Goal: Task Accomplishment & Management: Manage account settings

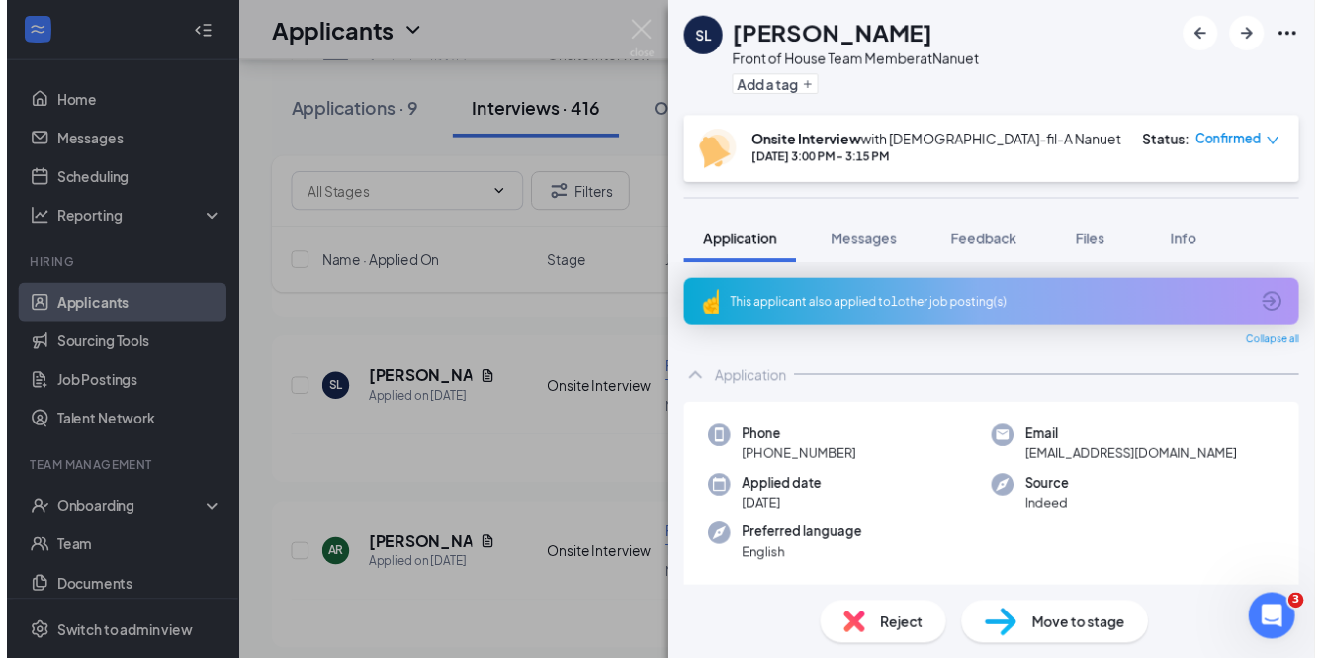
scroll to position [3782, 0]
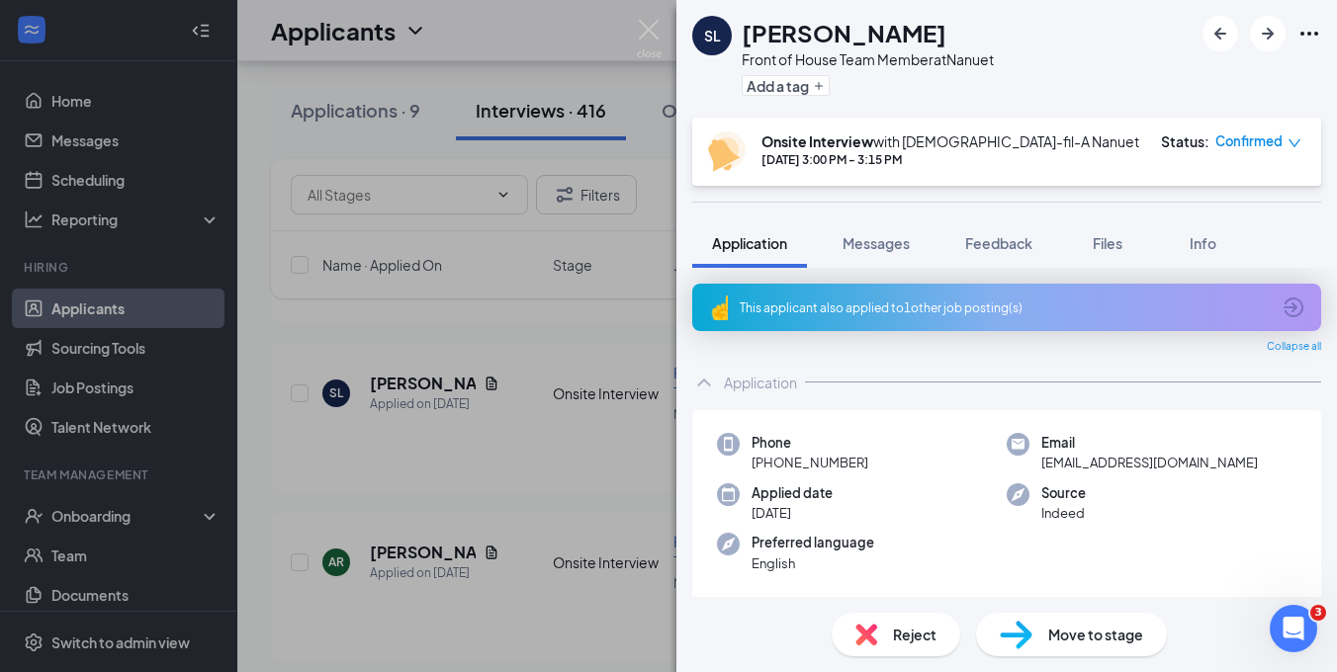
click at [559, 335] on div "[PERSON_NAME] [PERSON_NAME] Front of House Team Member at Nanuet Add a tag Onsi…" at bounding box center [668, 336] width 1337 height 672
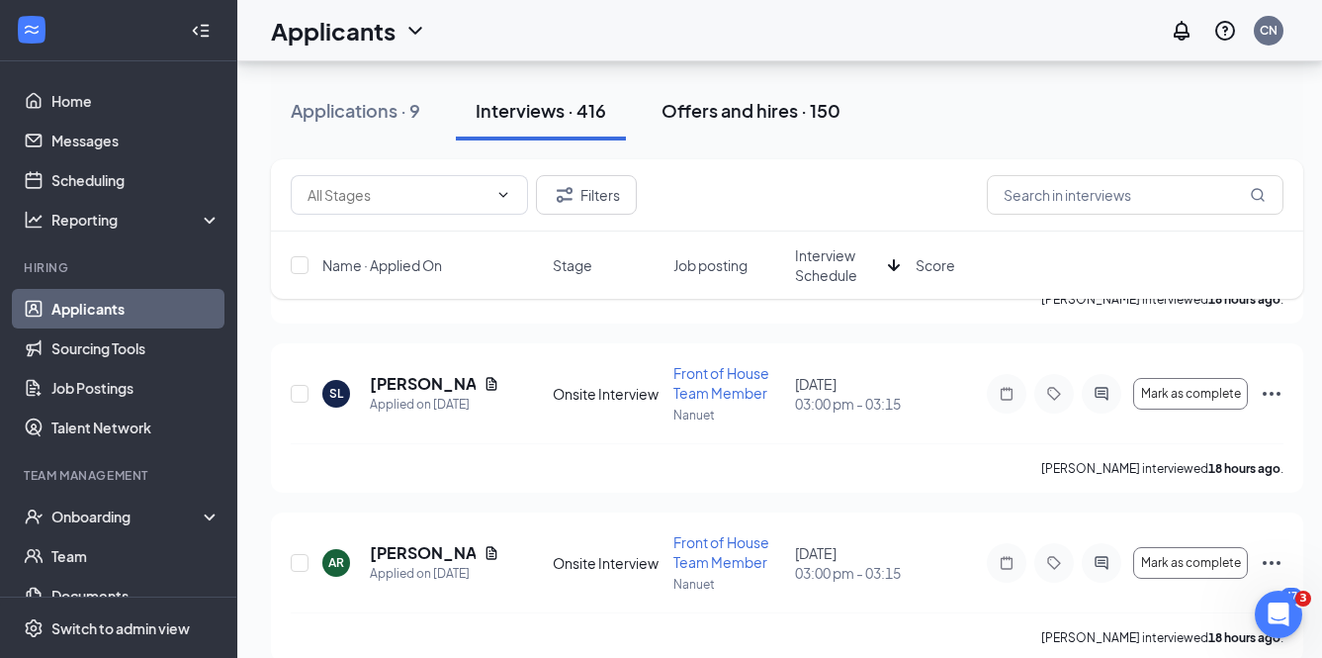
click at [763, 135] on button "Offers and hires · 150" at bounding box center [751, 110] width 219 height 59
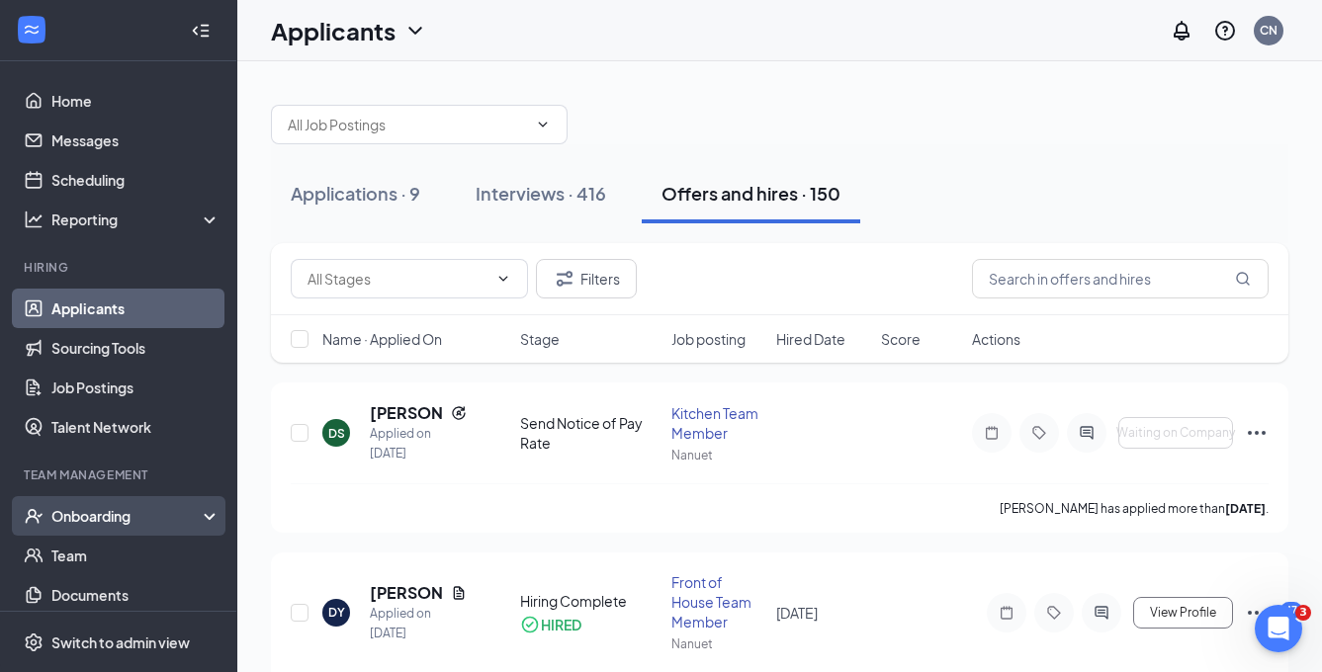
click at [128, 515] on div "Onboarding" at bounding box center [127, 516] width 152 height 20
click at [117, 559] on link "Overview" at bounding box center [135, 556] width 169 height 40
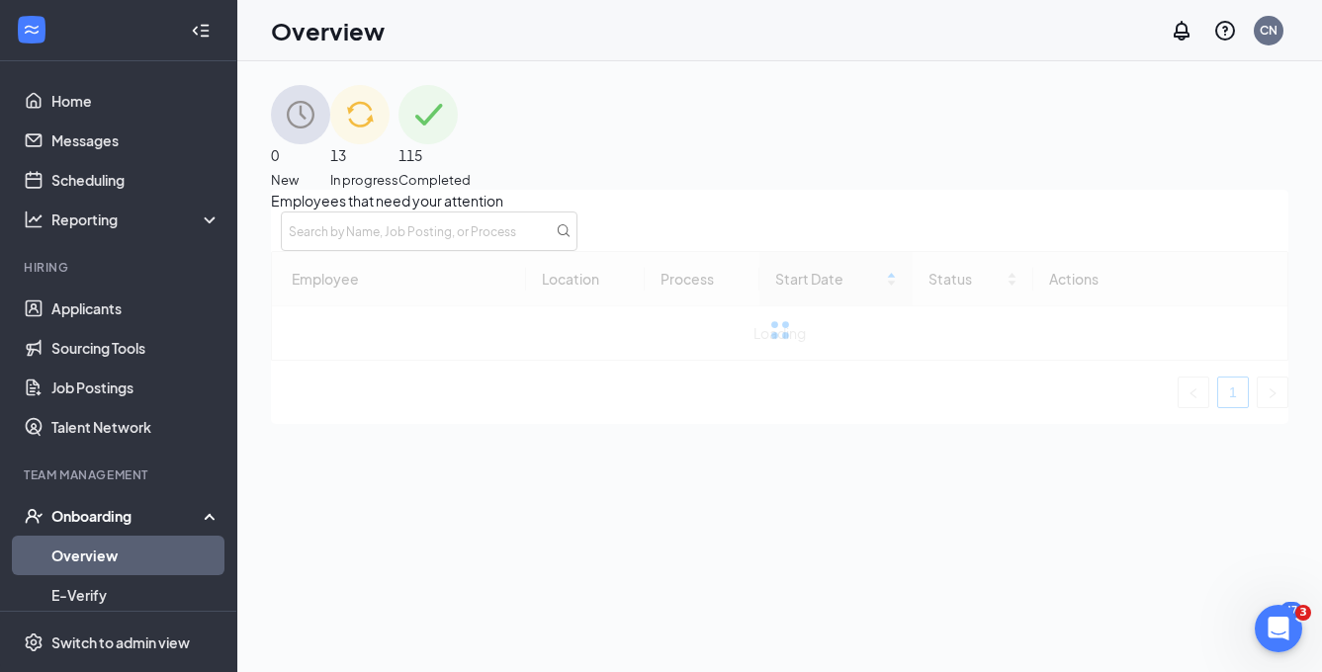
click at [471, 144] on span "115" at bounding box center [435, 155] width 72 height 22
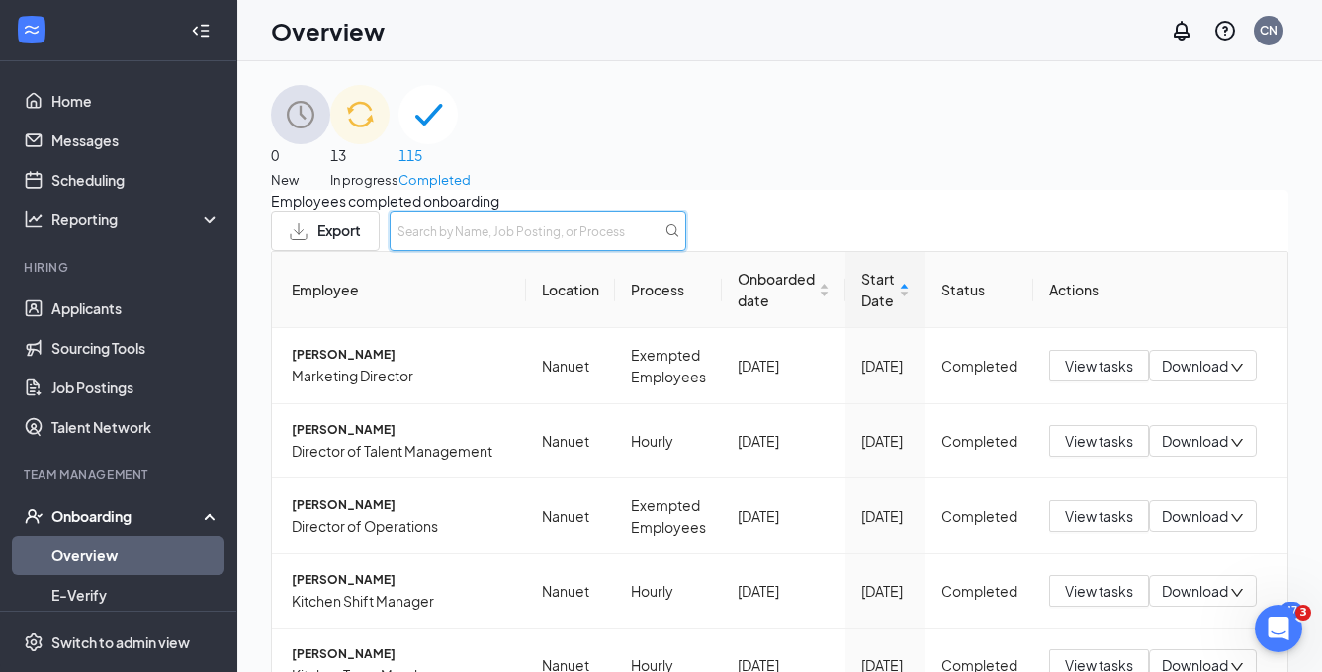
click at [686, 251] on input "text" at bounding box center [538, 232] width 297 height 40
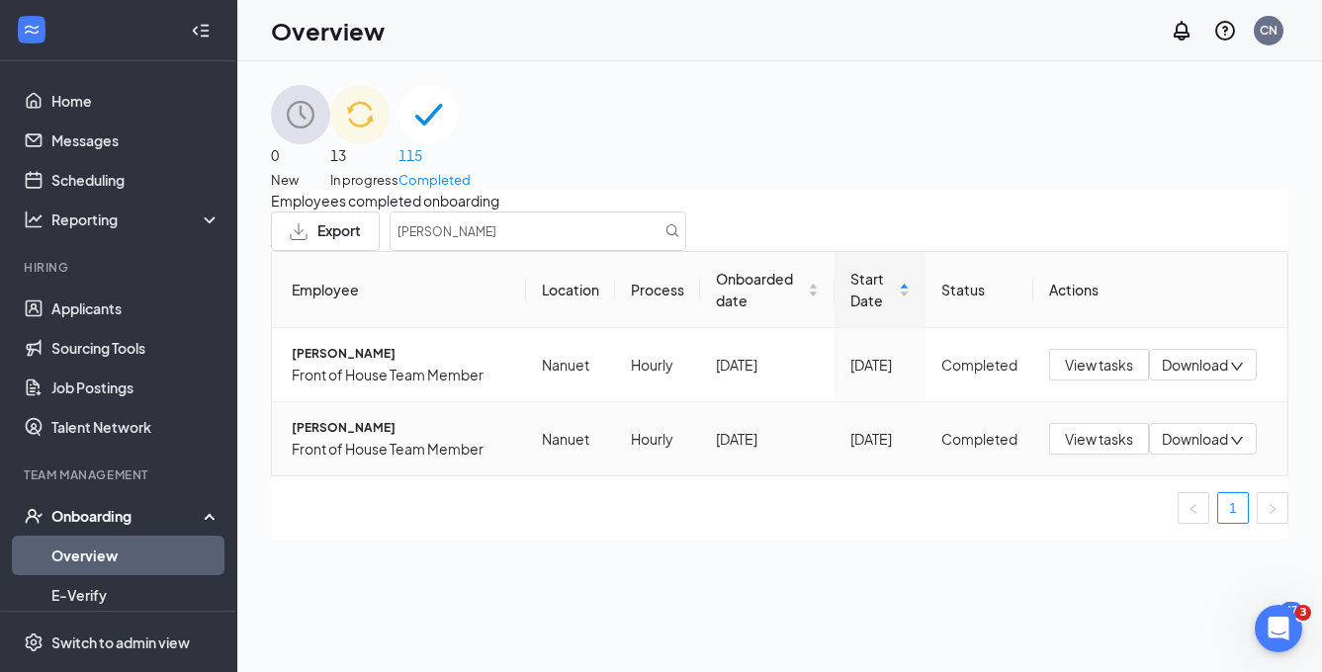
drag, startPoint x: 969, startPoint y: 284, endPoint x: 569, endPoint y: 450, distance: 433.6
click at [569, 450] on td "Nanuet" at bounding box center [570, 438] width 89 height 73
click at [536, 470] on td "Nanuet" at bounding box center [570, 438] width 89 height 73
click at [404, 438] on span "[PERSON_NAME]" at bounding box center [401, 428] width 219 height 20
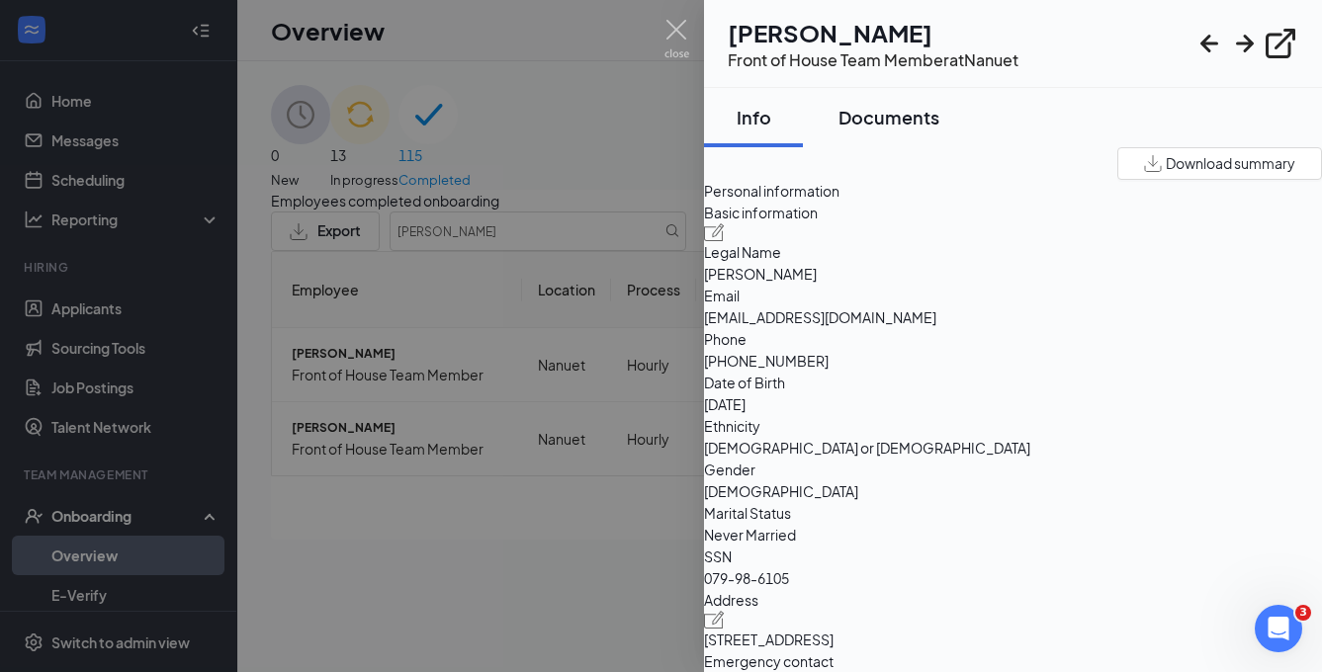
click at [893, 118] on div "Documents" at bounding box center [889, 117] width 101 height 25
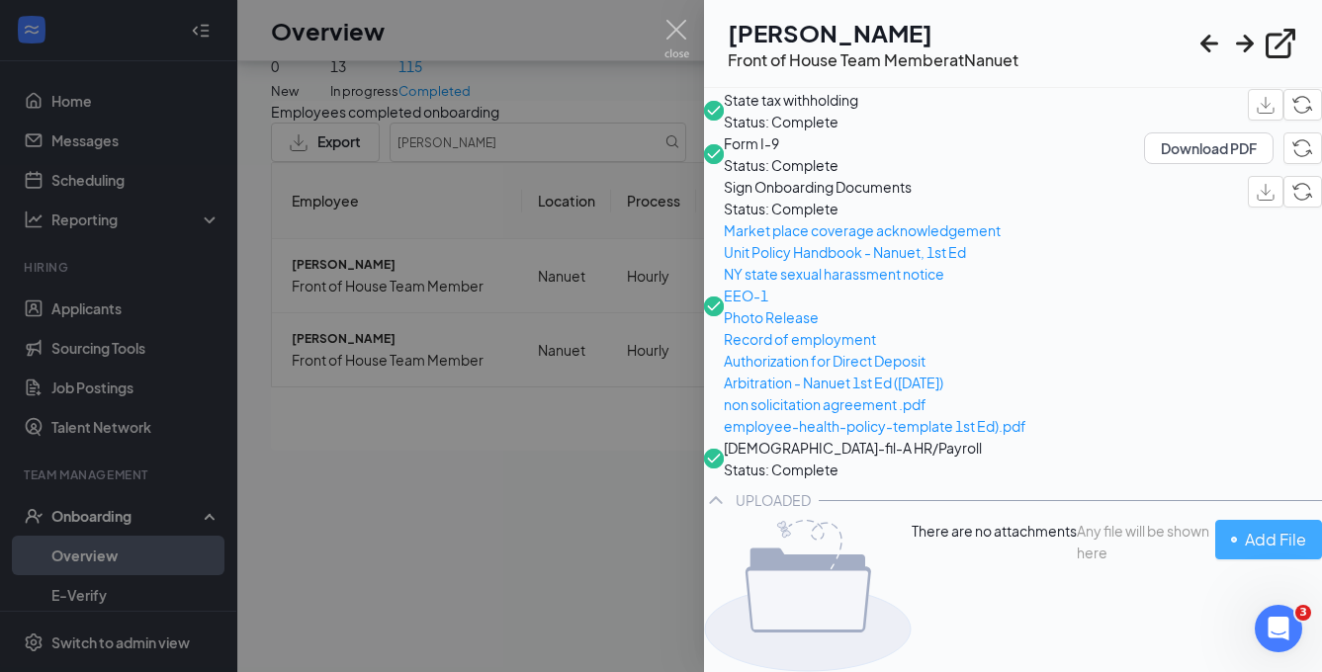
scroll to position [89, 0]
click at [1231, 552] on div "Add File" at bounding box center [1268, 539] width 75 height 25
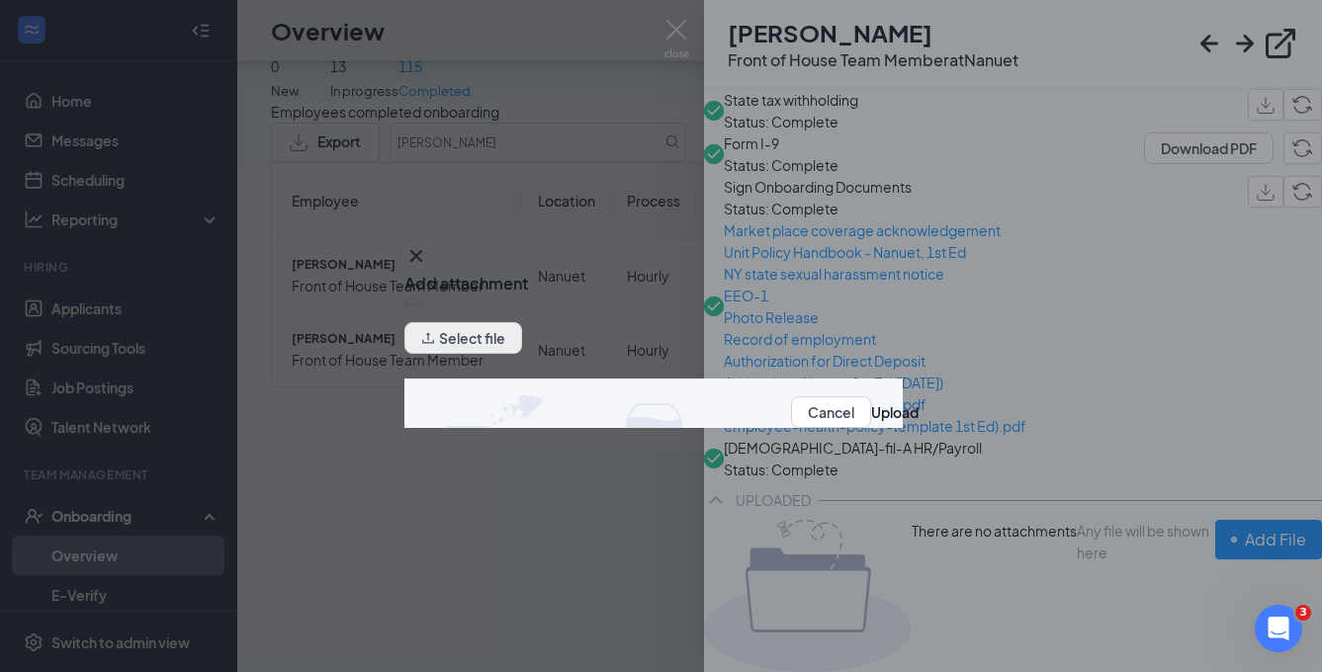
click at [504, 347] on button "Select file" at bounding box center [463, 338] width 118 height 32
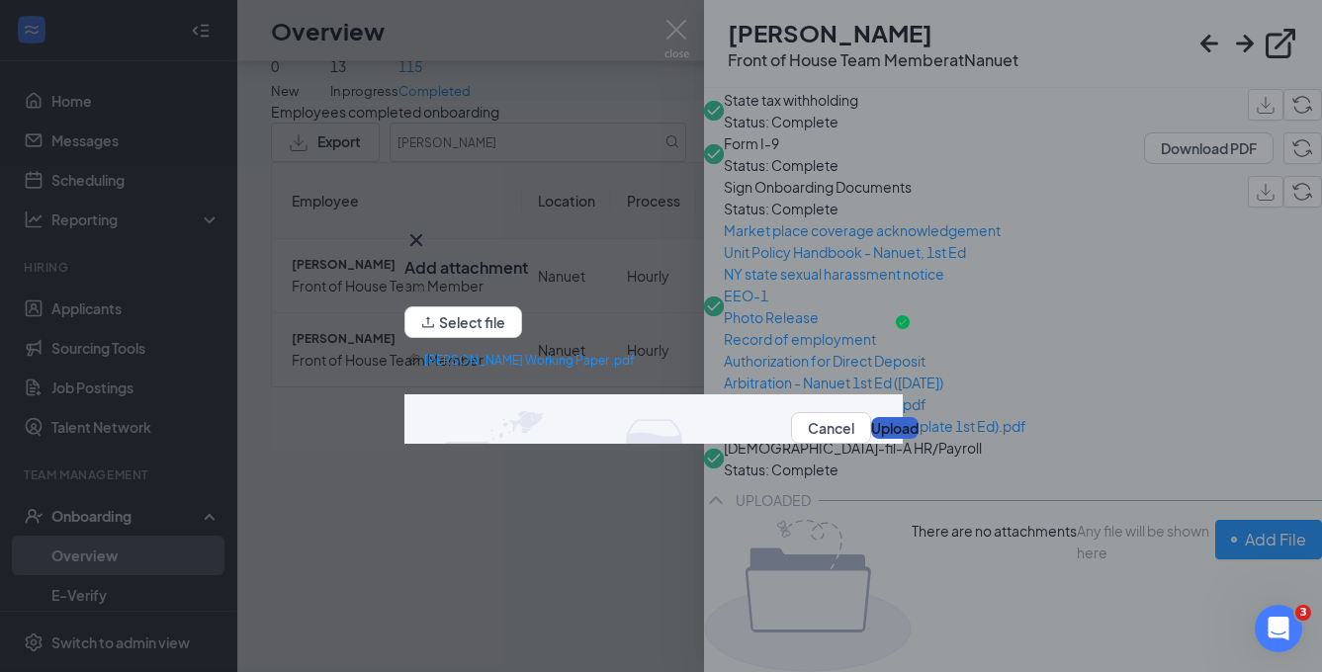
click at [871, 430] on button "Upload" at bounding box center [894, 428] width 47 height 22
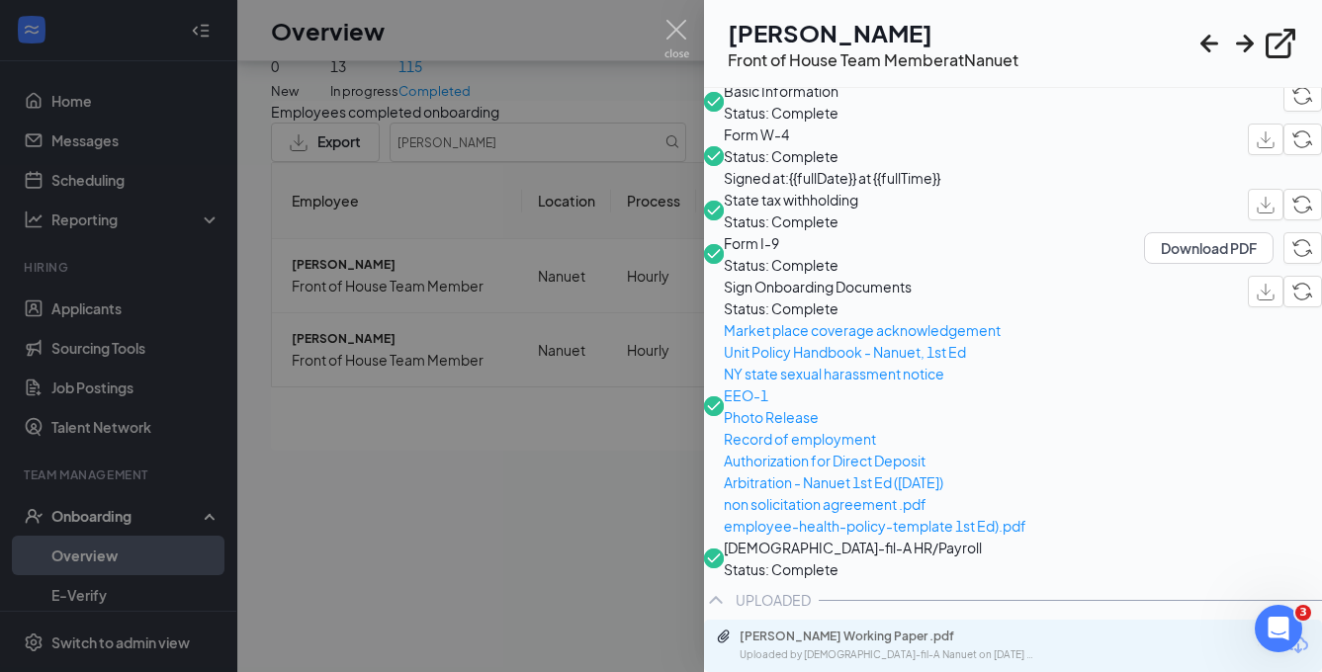
click at [630, 475] on div at bounding box center [661, 336] width 1322 height 672
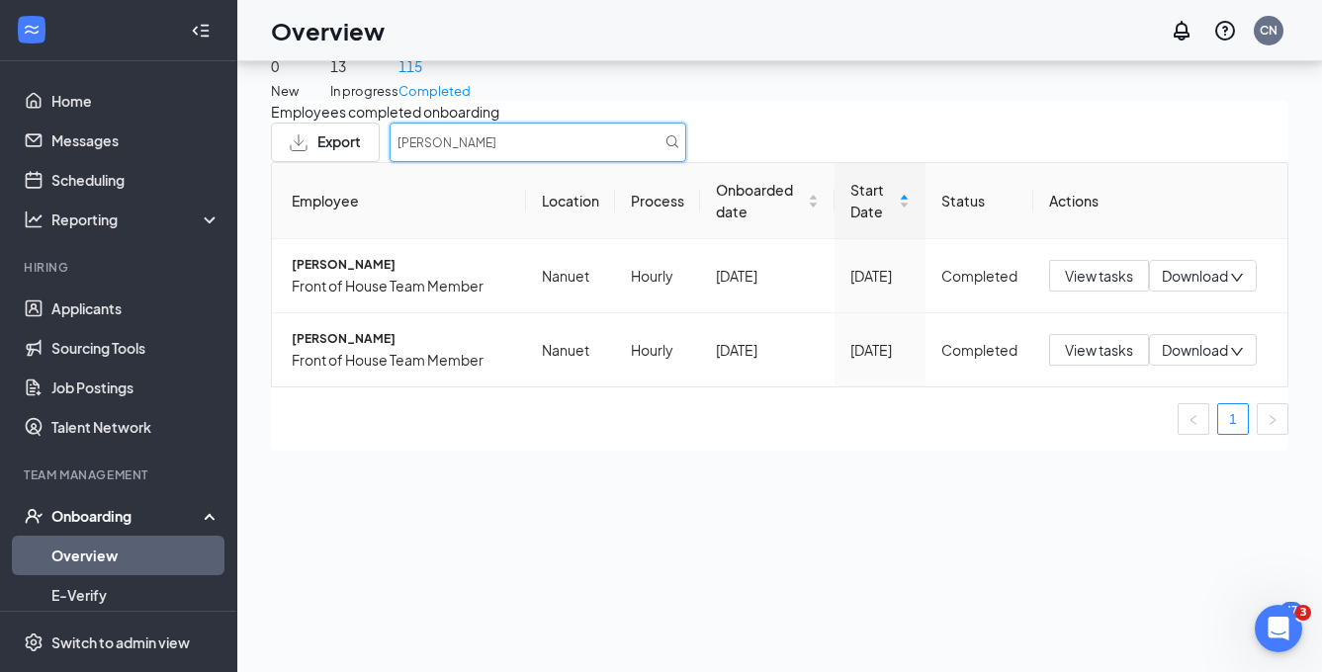
click at [686, 149] on input "[PERSON_NAME]" at bounding box center [538, 143] width 297 height 40
type input "gab"
click at [444, 275] on span "[PERSON_NAME]" at bounding box center [401, 265] width 219 height 20
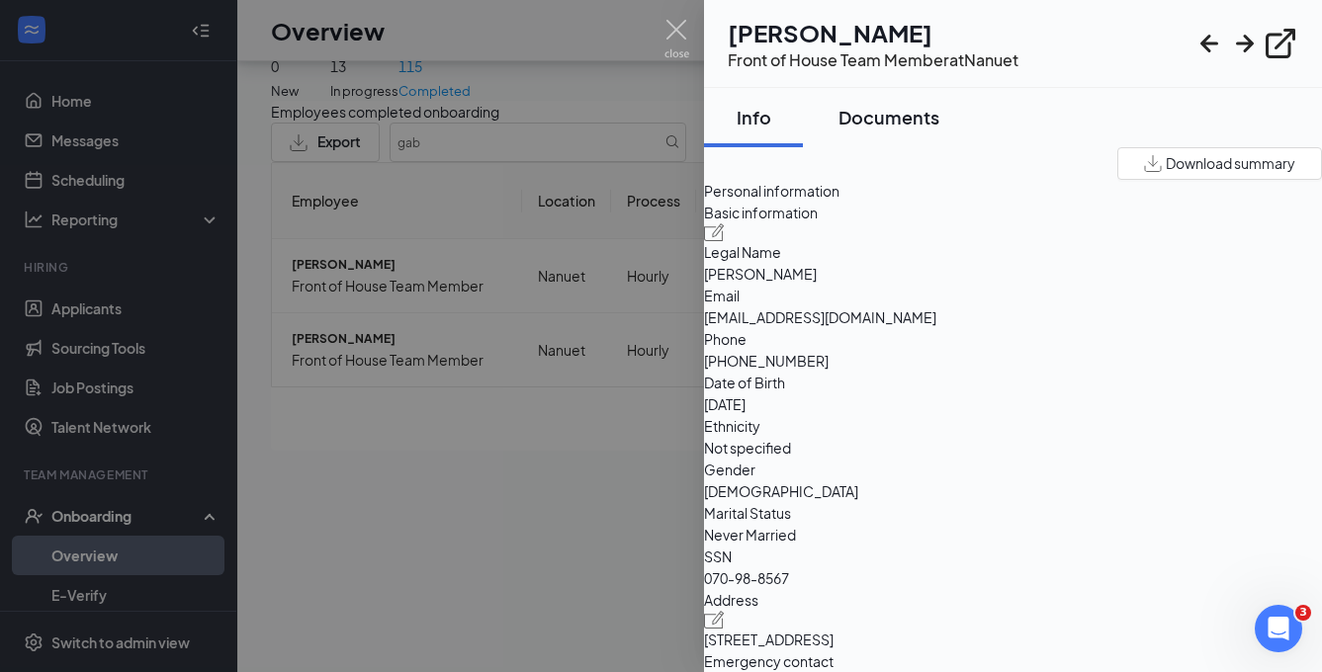
click at [932, 127] on div "Documents" at bounding box center [889, 117] width 101 height 25
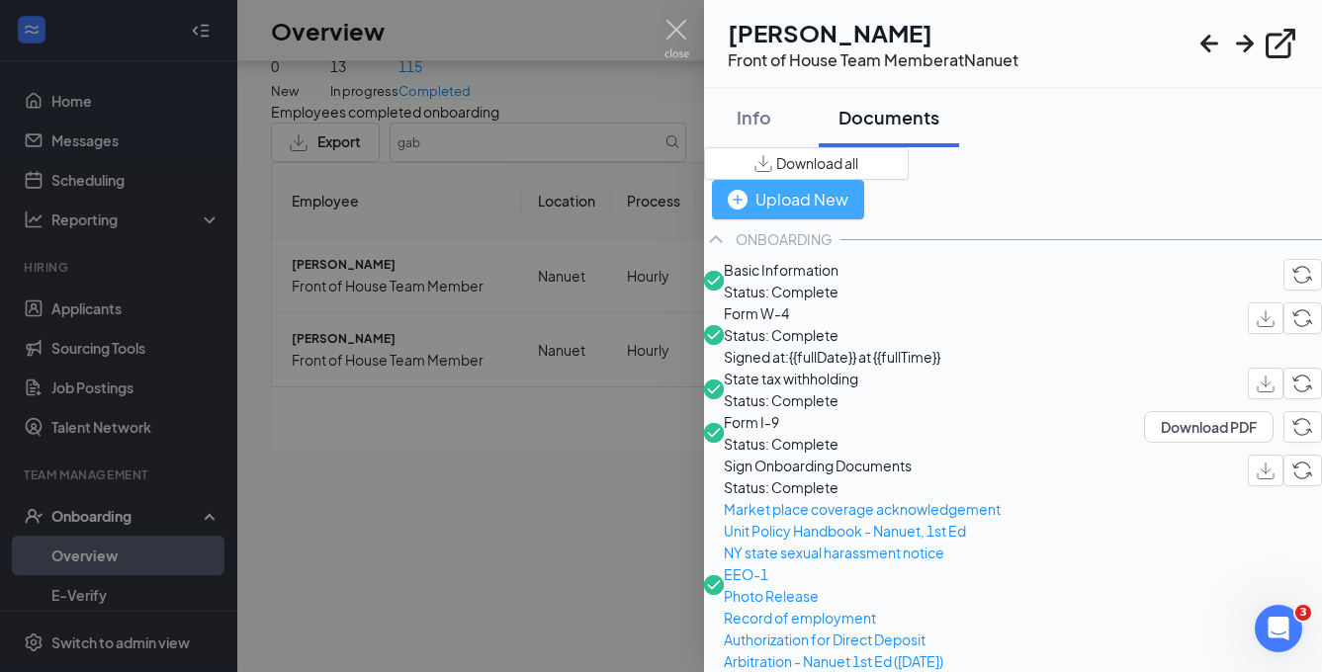
click at [848, 187] on div "Upload New" at bounding box center [788, 199] width 121 height 25
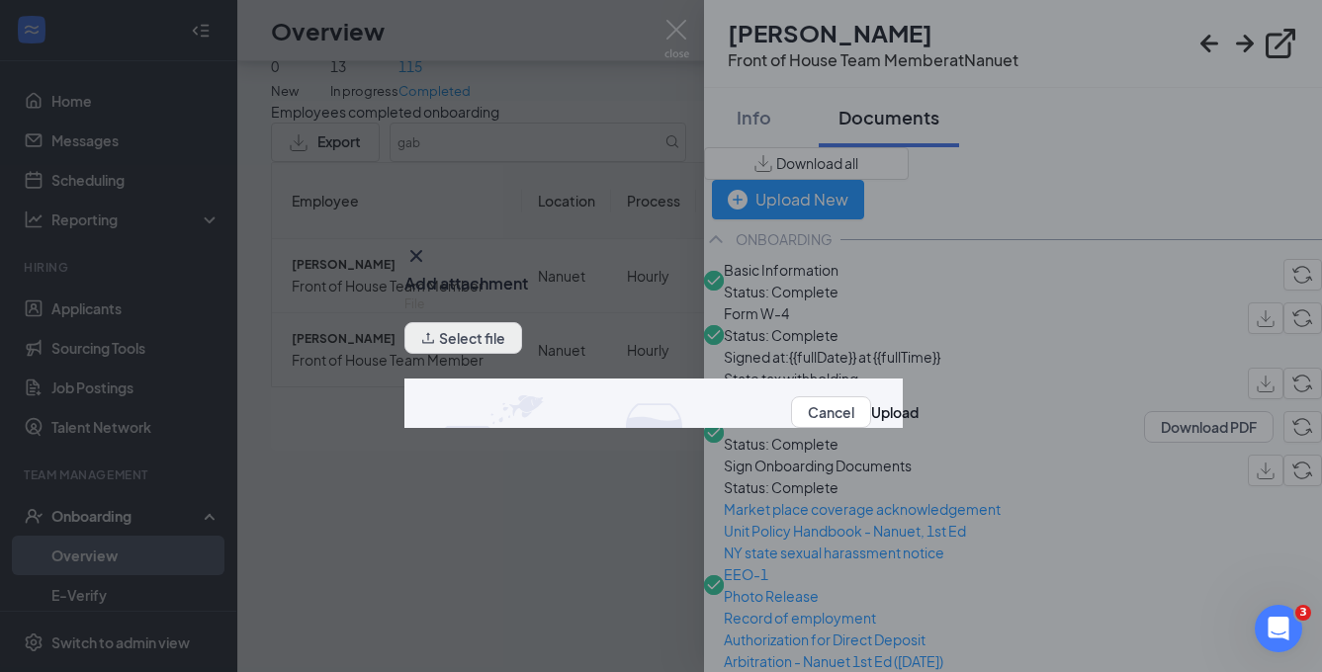
click at [508, 339] on button "Select file" at bounding box center [463, 338] width 118 height 32
